Goal: Task Accomplishment & Management: Manage account settings

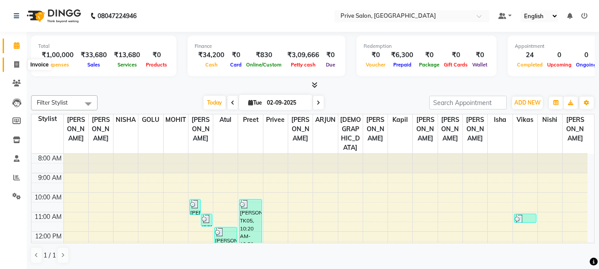
click at [16, 69] on span at bounding box center [17, 65] width 16 height 10
select select "service"
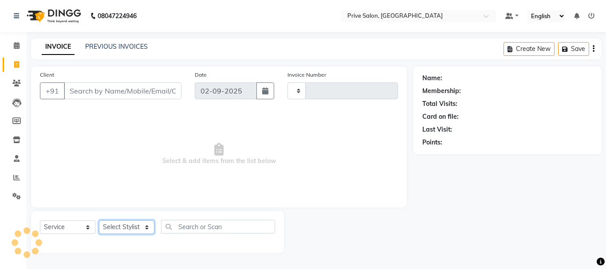
click at [117, 227] on select "Select Stylist" at bounding box center [126, 227] width 55 height 14
type input "7972"
select select "136"
click at [125, 226] on select "Select Stylist" at bounding box center [126, 227] width 55 height 14
click at [125, 226] on select "Select Stylist amit ARJUN [PERSON_NAME] [PERSON_NAME] GOLU [PERSON_NAME] isha […" at bounding box center [126, 227] width 55 height 14
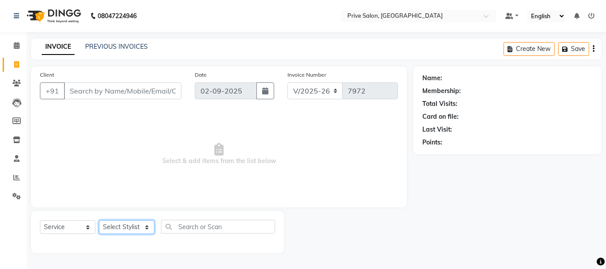
select select "26772"
click at [99, 220] on select "Select Stylist amit ARJUN [PERSON_NAME] [PERSON_NAME] GOLU [PERSON_NAME] isha […" at bounding box center [126, 227] width 55 height 14
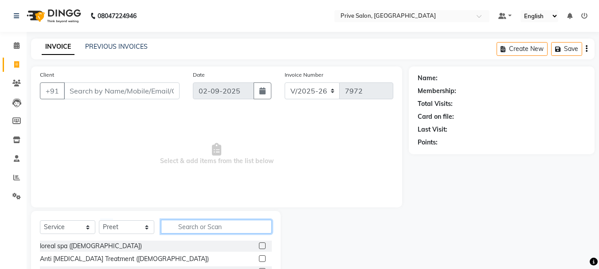
click at [186, 224] on input "text" at bounding box center [216, 227] width 111 height 14
type input "oxy fa"
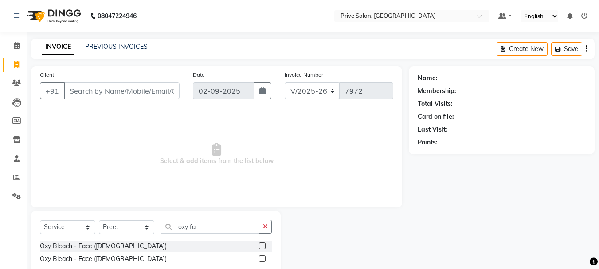
click at [260, 259] on label at bounding box center [262, 258] width 7 height 7
click at [260, 259] on input "checkbox" at bounding box center [262, 259] width 6 height 6
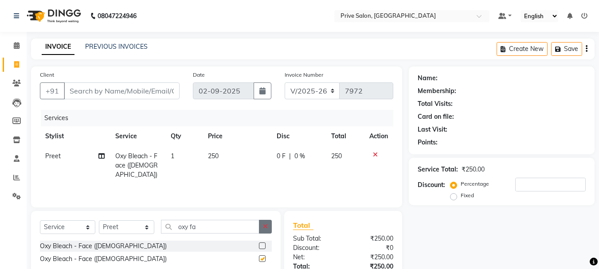
checkbox input "false"
click at [266, 228] on icon "button" at bounding box center [265, 227] width 5 height 6
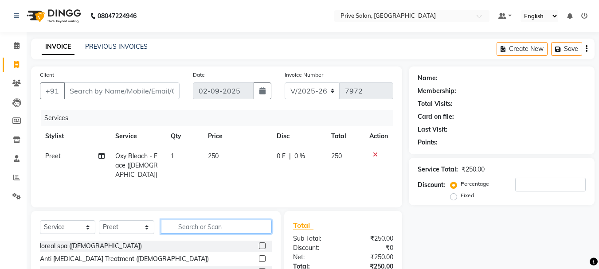
click at [245, 228] on input "text" at bounding box center [216, 227] width 111 height 14
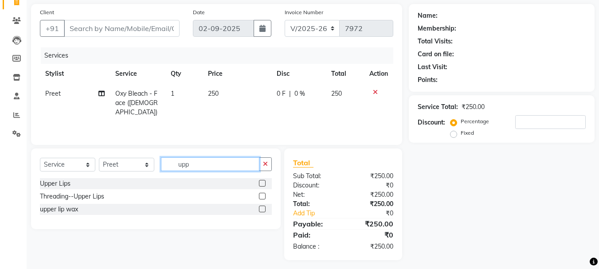
scroll to position [67, 0]
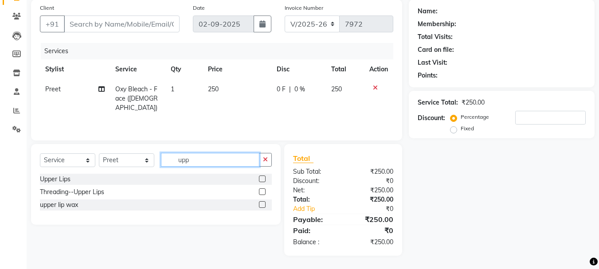
type input "upp"
click at [261, 204] on label at bounding box center [262, 204] width 7 height 7
click at [261, 204] on input "checkbox" at bounding box center [262, 205] width 6 height 6
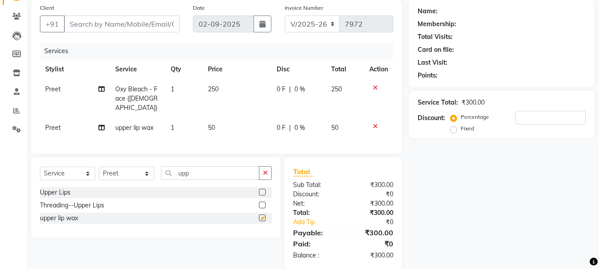
checkbox input "false"
click at [126, 27] on input "Client" at bounding box center [122, 24] width 116 height 17
type input "9"
type input "0"
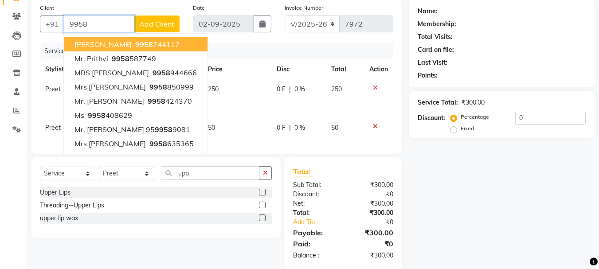
click at [116, 24] on input "9958" at bounding box center [99, 24] width 71 height 17
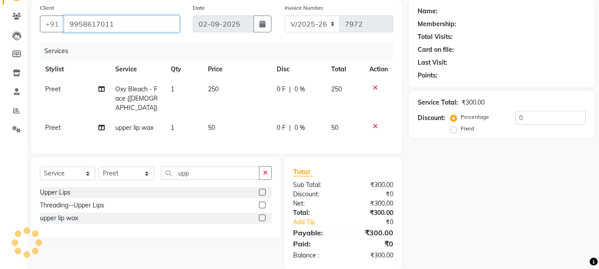
type input "9958617011"
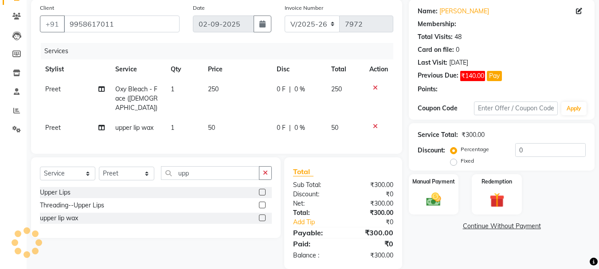
select select "1: Object"
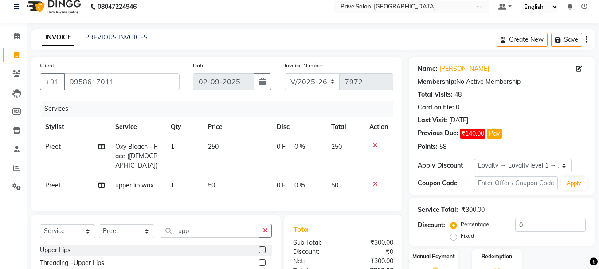
scroll to position [78, 0]
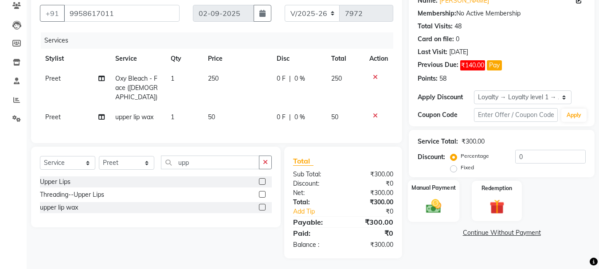
click at [436, 214] on img at bounding box center [433, 206] width 25 height 18
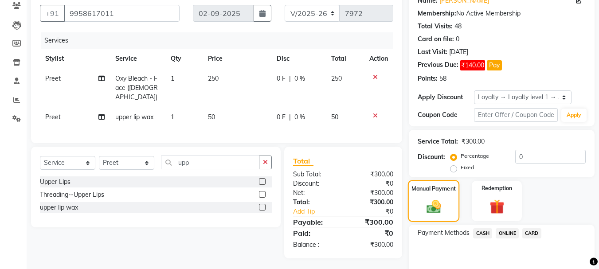
scroll to position [118, 0]
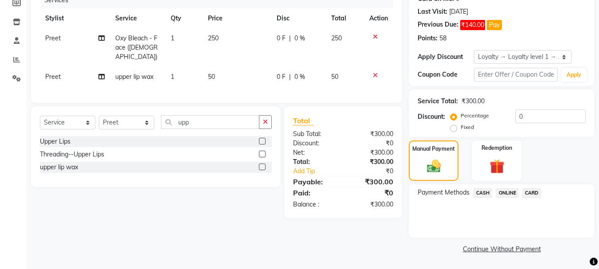
click at [480, 190] on span "CASH" at bounding box center [482, 193] width 19 height 10
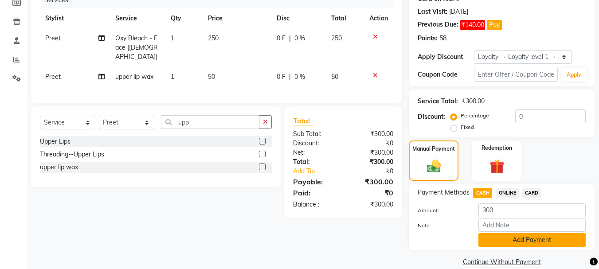
click at [541, 235] on button "Add Payment" at bounding box center [532, 240] width 107 height 14
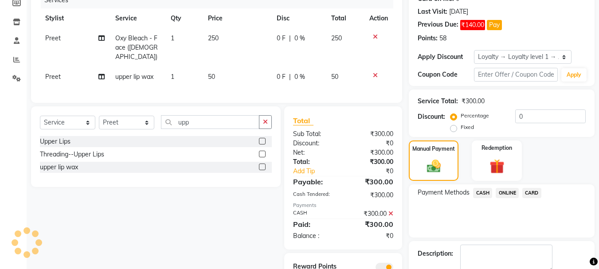
scroll to position [168, 0]
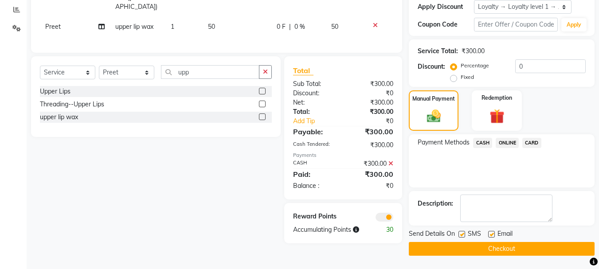
click at [451, 248] on button "Checkout" at bounding box center [502, 249] width 186 height 14
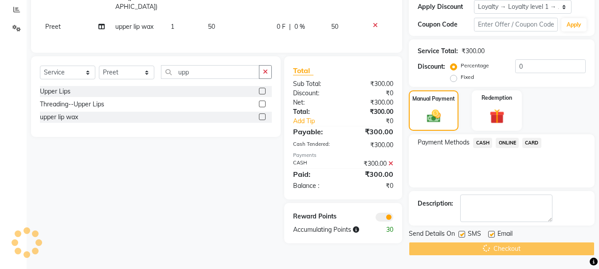
scroll to position [140, 0]
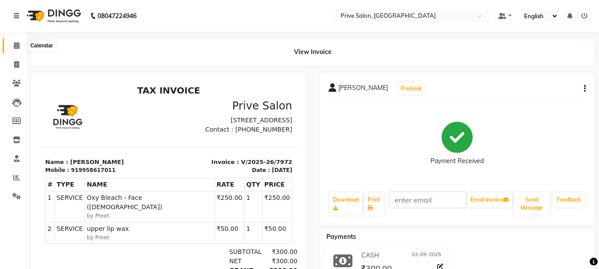
click at [18, 47] on icon at bounding box center [17, 45] width 6 height 7
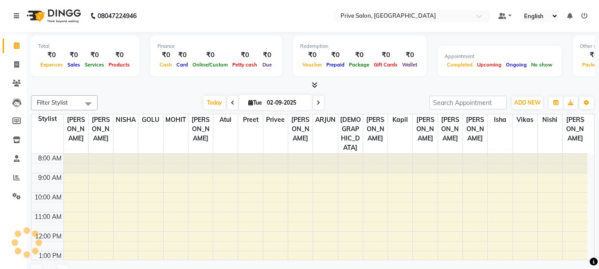
scroll to position [176, 0]
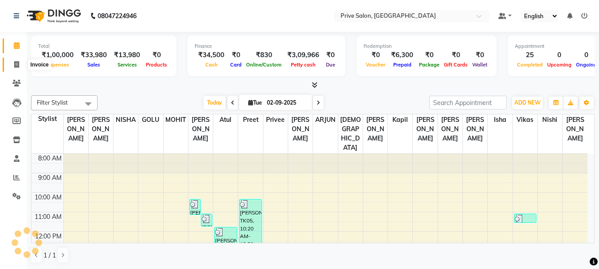
click at [20, 67] on span at bounding box center [17, 65] width 16 height 10
select select "service"
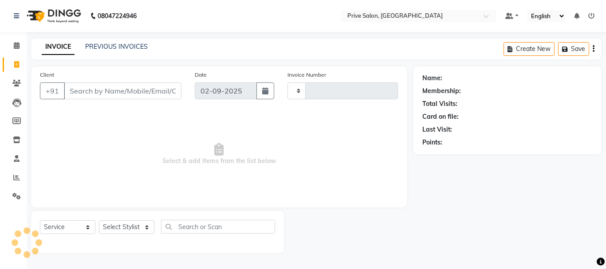
click at [83, 85] on input "Client" at bounding box center [123, 90] width 118 height 17
type input "9"
type input "7973"
select select "136"
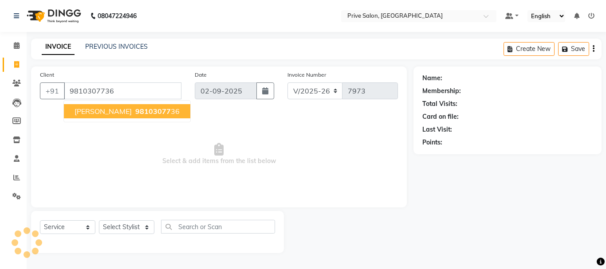
type input "9810307736"
select select "1: Object"
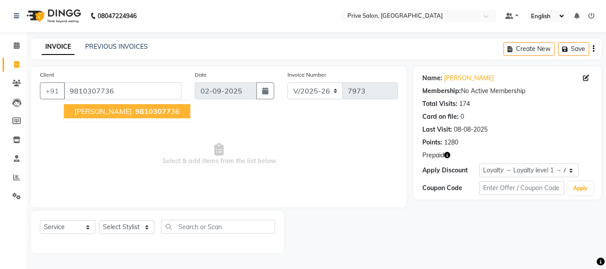
click at [133, 114] on ngb-highlight "98103077 36" at bounding box center [156, 111] width 46 height 9
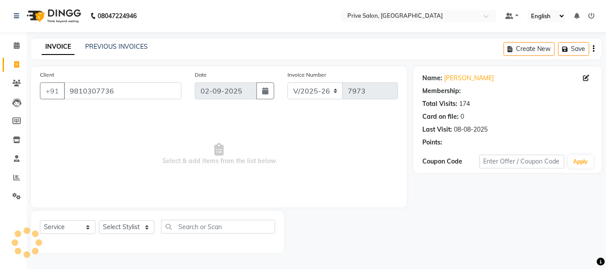
select select "1: Object"
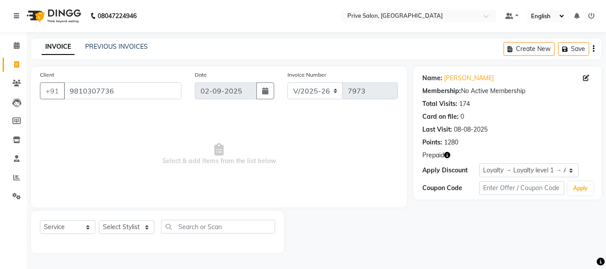
click at [448, 155] on icon "button" at bounding box center [447, 155] width 6 height 6
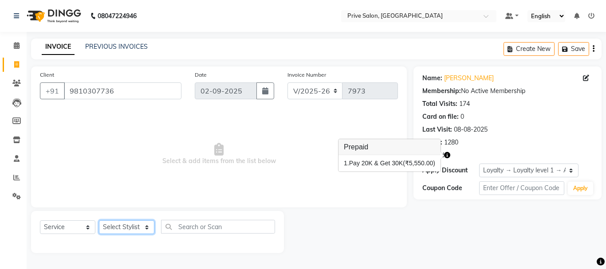
click at [128, 225] on select "Select Stylist amit ARJUN [PERSON_NAME] [PERSON_NAME] GOLU [PERSON_NAME] isha […" at bounding box center [126, 227] width 55 height 14
select select "11904"
click at [99, 220] on select "Select Stylist amit ARJUN [PERSON_NAME] [PERSON_NAME] GOLU [PERSON_NAME] isha […" at bounding box center [126, 227] width 55 height 14
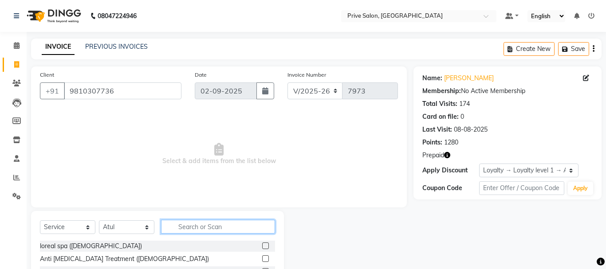
click at [216, 231] on input "text" at bounding box center [218, 227] width 114 height 14
click at [216, 231] on input "text" at bounding box center [216, 227] width 111 height 14
type input "blow d"
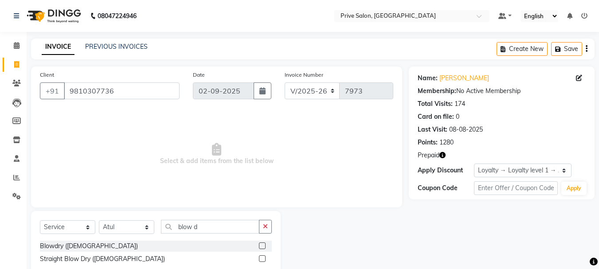
click at [262, 248] on label at bounding box center [262, 246] width 7 height 7
click at [262, 248] on input "checkbox" at bounding box center [262, 246] width 6 height 6
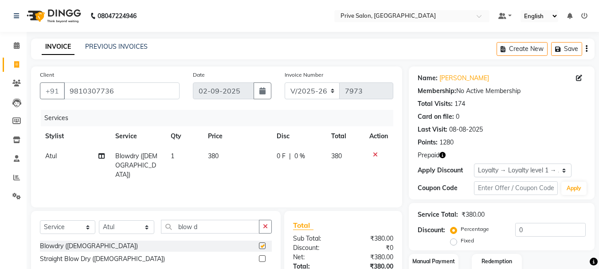
checkbox input "false"
click at [130, 230] on select "Select Stylist amit ARJUN [PERSON_NAME] [PERSON_NAME] GOLU [PERSON_NAME] isha […" at bounding box center [126, 227] width 55 height 14
select select "26772"
click at [99, 220] on select "Select Stylist amit ARJUN [PERSON_NAME] [PERSON_NAME] GOLU [PERSON_NAME] isha […" at bounding box center [126, 227] width 55 height 14
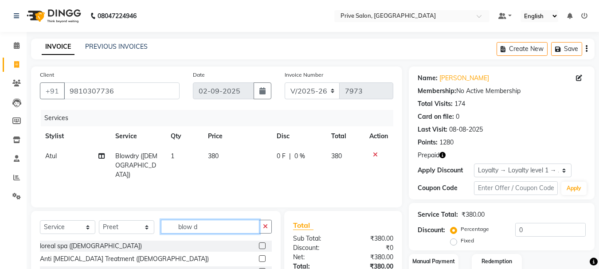
click at [210, 224] on input "blow d" at bounding box center [210, 227] width 98 height 14
type input "b"
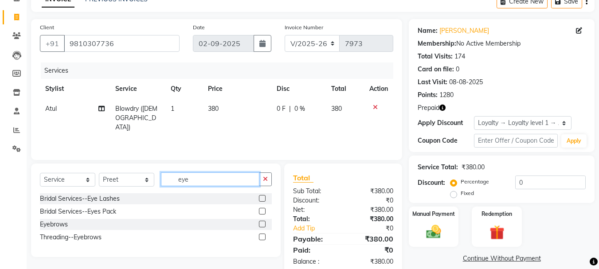
scroll to position [67, 0]
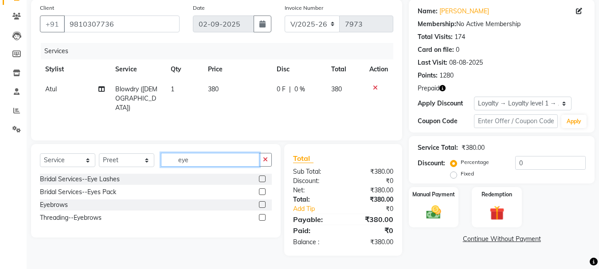
type input "eye"
click at [264, 203] on label at bounding box center [262, 204] width 7 height 7
click at [264, 203] on input "checkbox" at bounding box center [262, 205] width 6 height 6
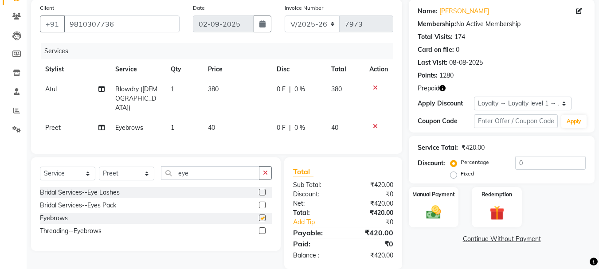
checkbox input "false"
click at [216, 178] on div "Select Service Product Membership Package Voucher Prepaid Gift Card Select Styl…" at bounding box center [156, 176] width 232 height 21
click at [215, 169] on input "eye" at bounding box center [210, 173] width 98 height 14
type input "e"
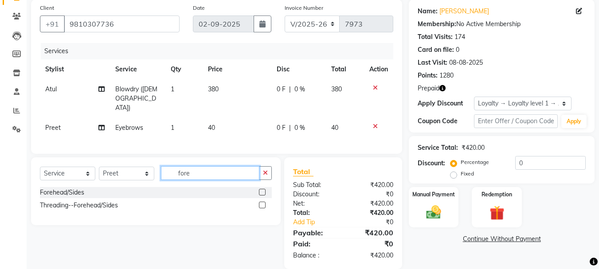
type input "fore"
click at [263, 191] on label at bounding box center [262, 192] width 7 height 7
click at [263, 191] on input "checkbox" at bounding box center [262, 193] width 6 height 6
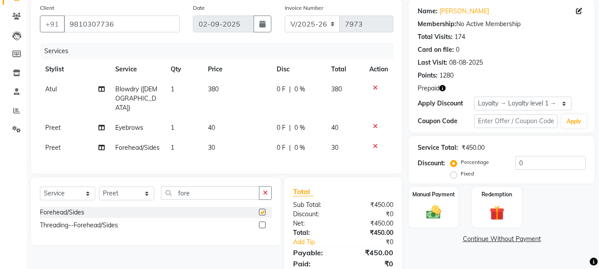
checkbox input "false"
click at [486, 219] on img at bounding box center [496, 213] width 25 height 19
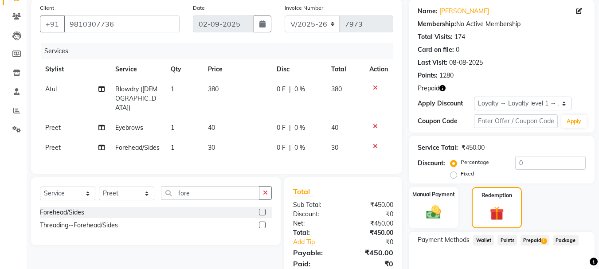
click at [533, 250] on div "Payment Methods Wallet Points Prepaid 1 Package" at bounding box center [502, 258] width 186 height 53
click at [536, 244] on span "Prepaid 1" at bounding box center [535, 240] width 29 height 10
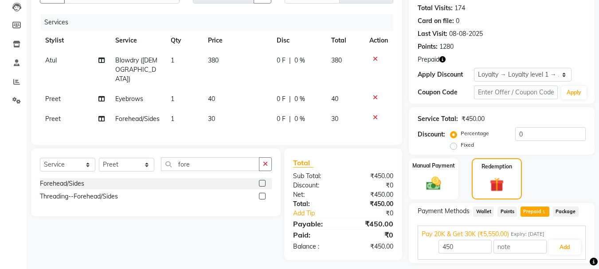
scroll to position [122, 0]
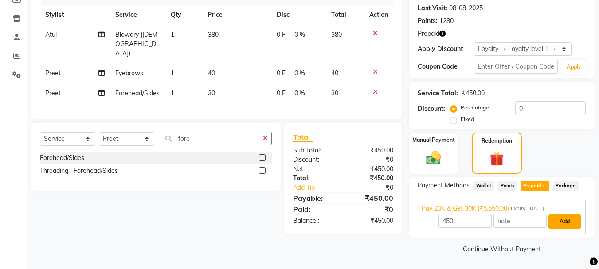
click at [551, 223] on button "Add" at bounding box center [565, 221] width 32 height 15
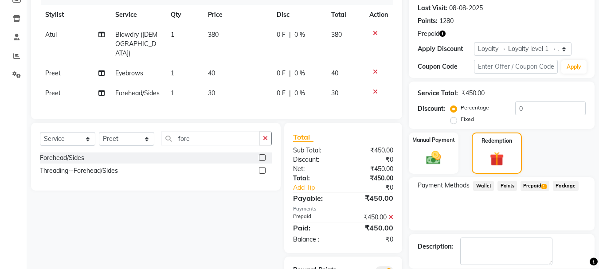
scroll to position [165, 0]
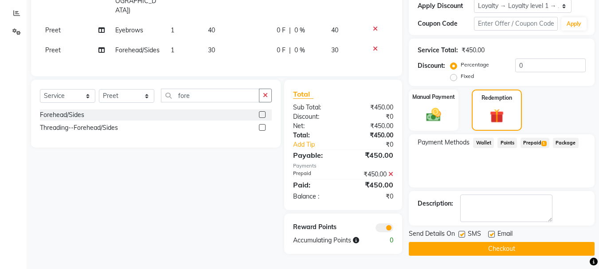
click at [492, 254] on button "Checkout" at bounding box center [502, 249] width 186 height 14
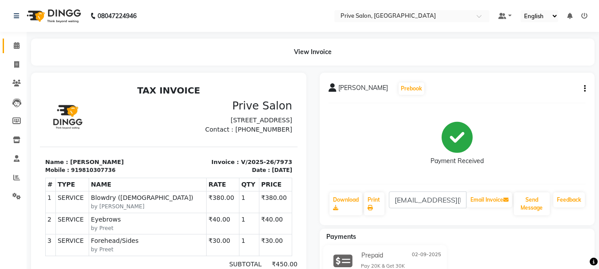
click at [21, 40] on link "Calendar" at bounding box center [13, 46] width 21 height 15
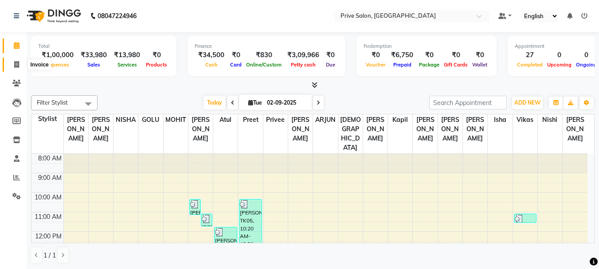
click at [16, 66] on icon at bounding box center [16, 64] width 5 height 7
select select "service"
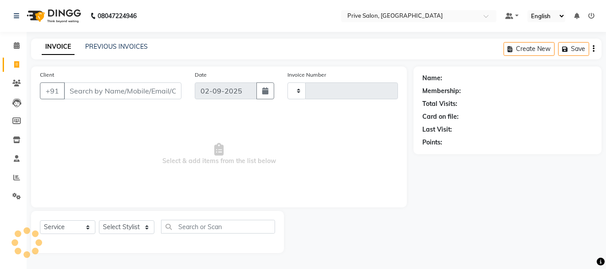
click at [94, 86] on input "Client" at bounding box center [123, 90] width 118 height 17
type input "999"
type input "7974"
select select "136"
type input "999"
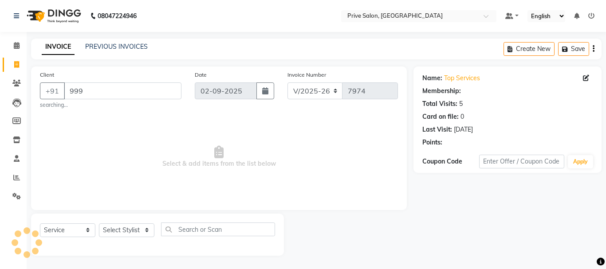
select select "1: Object"
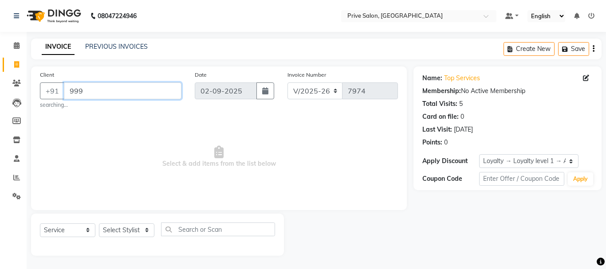
click at [94, 86] on input "999" at bounding box center [123, 90] width 118 height 17
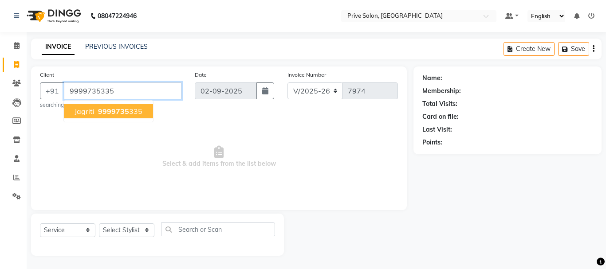
type input "9999735335"
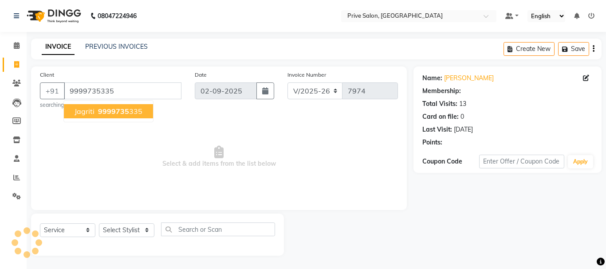
click at [109, 110] on span "9999735" at bounding box center [113, 111] width 31 height 9
click at [109, 110] on div "Client +91 9999735335 jagriti 9999735 335 searching... Date 02-09-2025 Invoice …" at bounding box center [219, 139] width 376 height 144
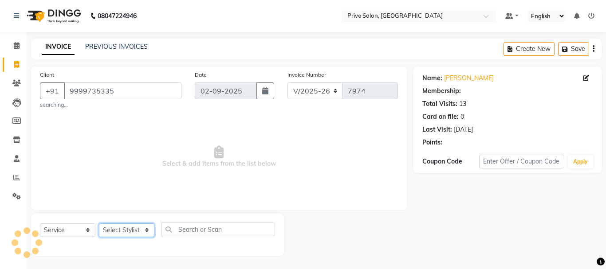
click at [124, 235] on select "Select Stylist amit ARJUN [PERSON_NAME] [PERSON_NAME] GOLU [PERSON_NAME] isha […" at bounding box center [126, 231] width 55 height 14
click at [126, 229] on select "Select Stylist amit ARJUN [PERSON_NAME] [PERSON_NAME] GOLU [PERSON_NAME] isha […" at bounding box center [126, 231] width 55 height 14
select select "1: Object"
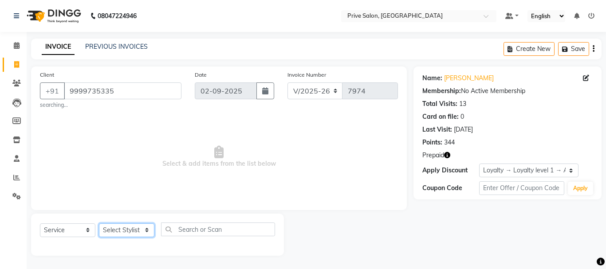
select select "26772"
click at [99, 224] on select "Select Stylist amit ARJUN [PERSON_NAME] [PERSON_NAME] GOLU [PERSON_NAME] isha […" at bounding box center [126, 231] width 55 height 14
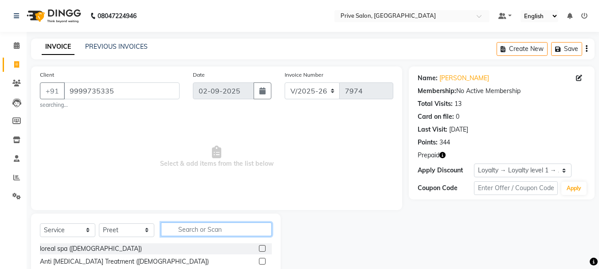
click at [219, 231] on input "text" at bounding box center [216, 230] width 111 height 14
click at [443, 158] on icon "button" at bounding box center [442, 155] width 6 height 6
click at [237, 225] on input "text" at bounding box center [216, 230] width 111 height 14
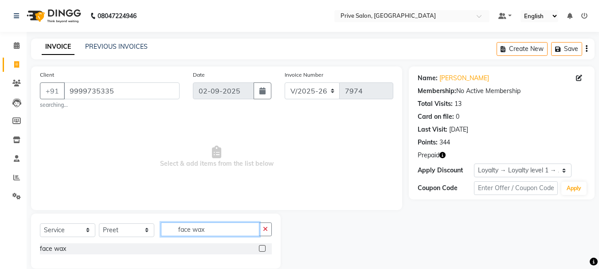
type input "face wax"
click at [263, 247] on label at bounding box center [262, 248] width 7 height 7
click at [263, 247] on input "checkbox" at bounding box center [262, 249] width 6 height 6
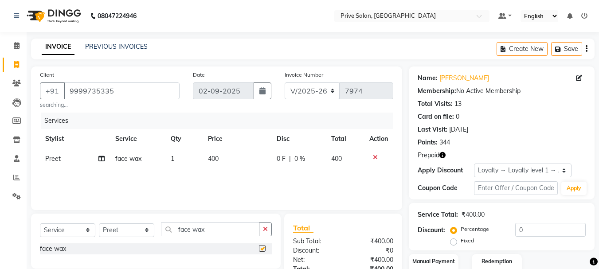
checkbox input "false"
click at [218, 227] on input "face wax" at bounding box center [210, 230] width 98 height 14
type input "f"
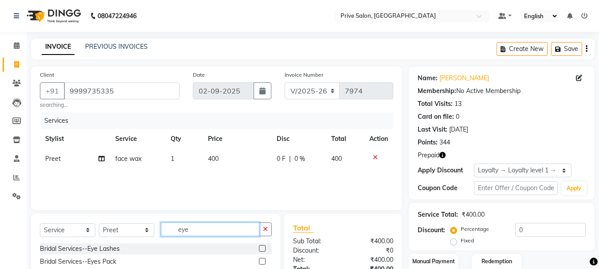
scroll to position [70, 0]
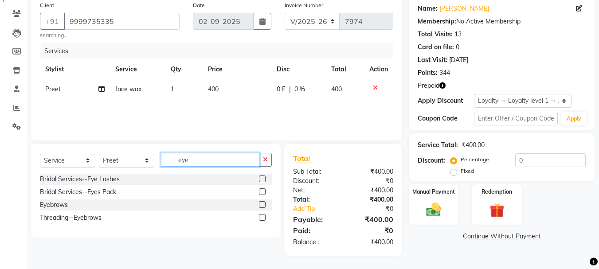
type input "eye"
click at [263, 206] on label at bounding box center [262, 204] width 7 height 7
click at [263, 206] on input "checkbox" at bounding box center [262, 205] width 6 height 6
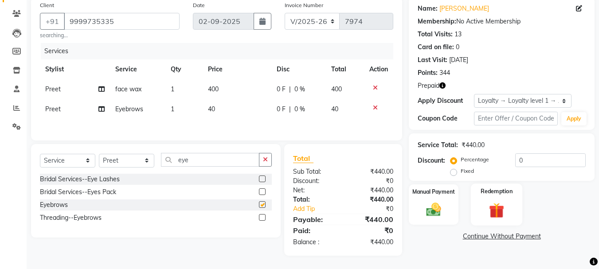
checkbox input "false"
click at [495, 216] on img at bounding box center [496, 210] width 25 height 19
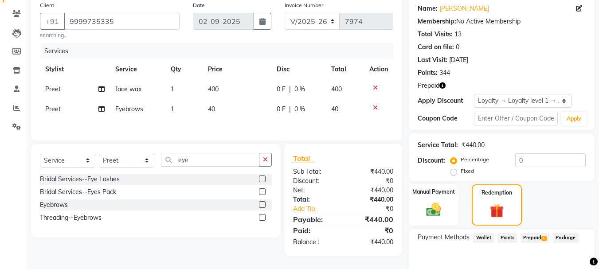
click at [534, 237] on span "Prepaid 1" at bounding box center [535, 238] width 29 height 10
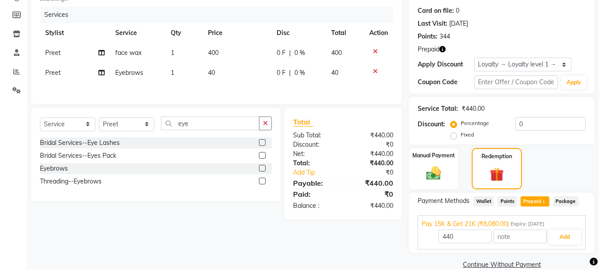
scroll to position [122, 0]
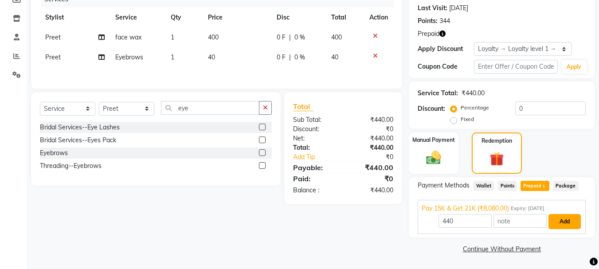
click at [567, 228] on button "Add" at bounding box center [565, 221] width 32 height 15
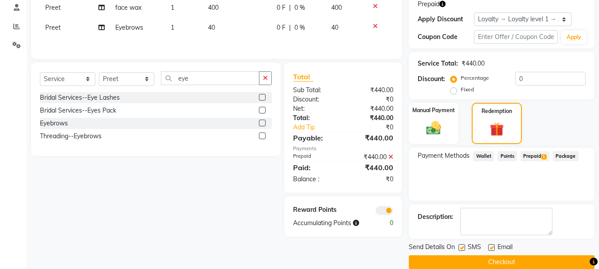
scroll to position [165, 0]
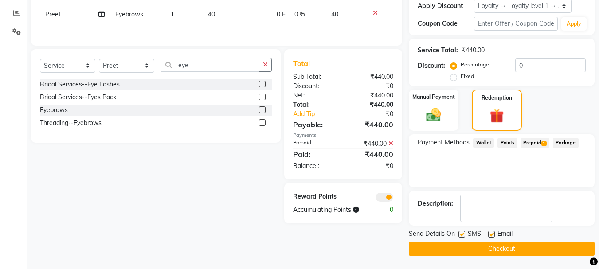
click at [542, 246] on button "Checkout" at bounding box center [502, 249] width 186 height 14
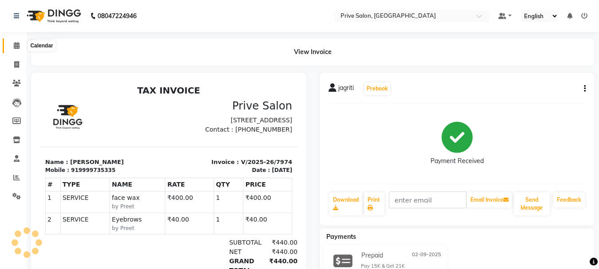
click at [14, 45] on icon at bounding box center [17, 45] width 6 height 7
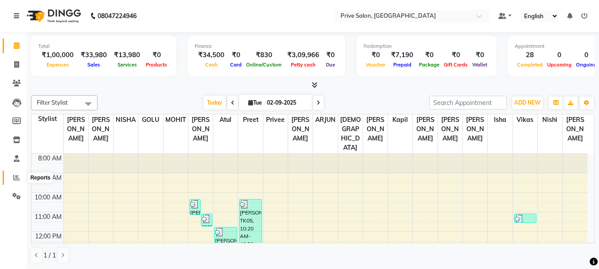
click at [11, 182] on span at bounding box center [17, 178] width 16 height 10
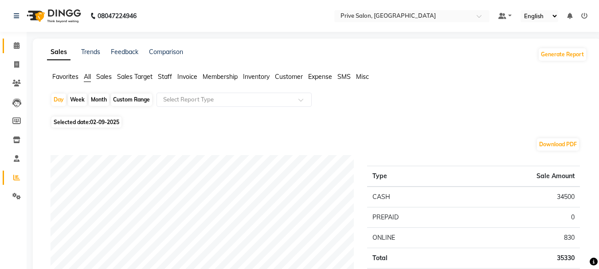
click at [15, 39] on link "Calendar" at bounding box center [13, 46] width 21 height 15
